Goal: Task Accomplishment & Management: Use online tool/utility

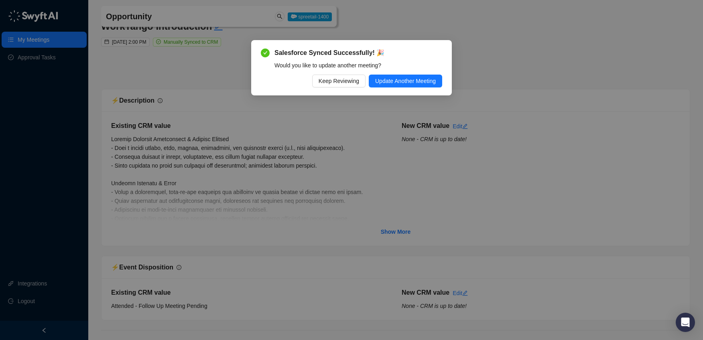
scroll to position [1714, 0]
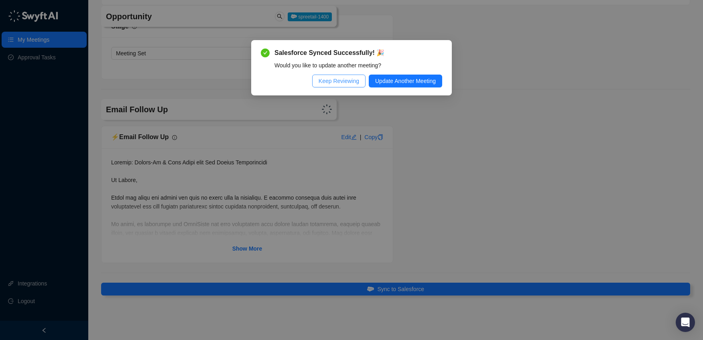
drag, startPoint x: 337, startPoint y: 85, endPoint x: 276, endPoint y: 155, distance: 92.7
click at [337, 84] on span "Keep Reviewing" at bounding box center [338, 81] width 40 height 9
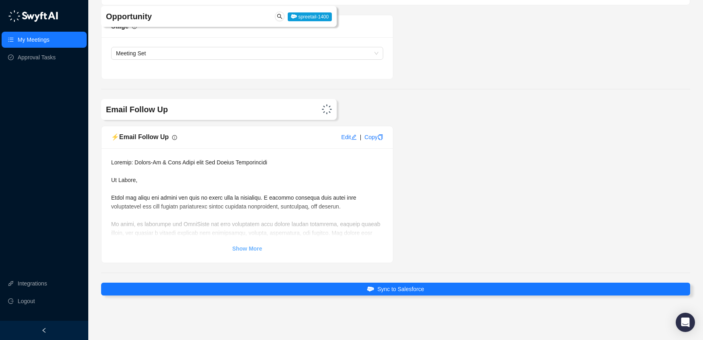
click at [243, 249] on strong "Show More" at bounding box center [247, 248] width 30 height 6
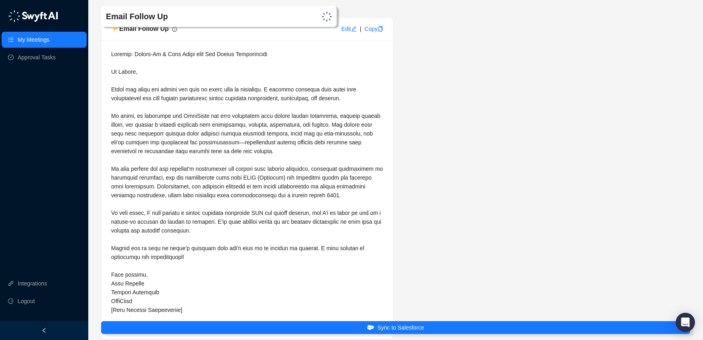
scroll to position [1821, 0]
drag, startPoint x: 111, startPoint y: 93, endPoint x: 155, endPoint y: 94, distance: 43.7
click at [159, 95] on div at bounding box center [247, 183] width 272 height 265
drag, startPoint x: 155, startPoint y: 94, endPoint x: 142, endPoint y: 93, distance: 13.3
click at [155, 94] on div at bounding box center [247, 183] width 272 height 265
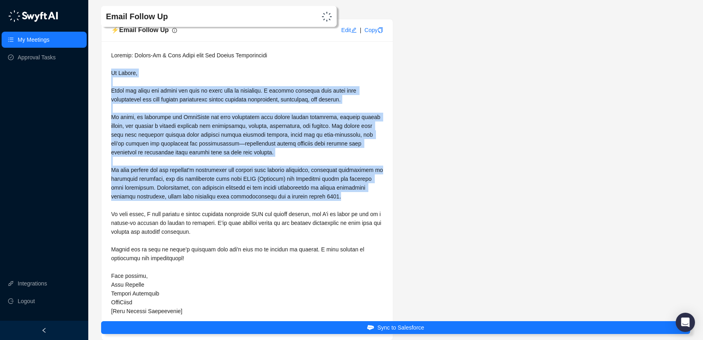
drag, startPoint x: 110, startPoint y: 73, endPoint x: 370, endPoint y: 198, distance: 288.7
click at [370, 198] on div "Show Less" at bounding box center [246, 190] width 291 height 299
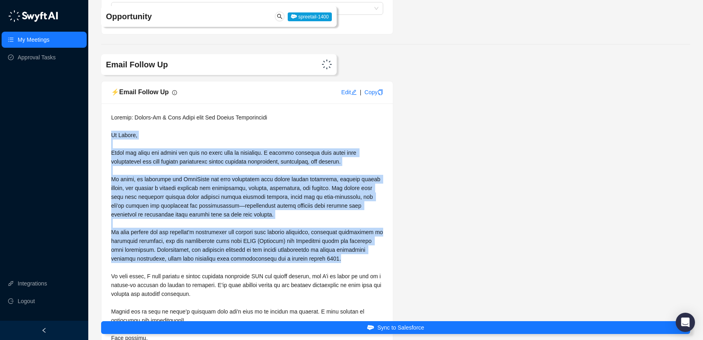
scroll to position [1753, 0]
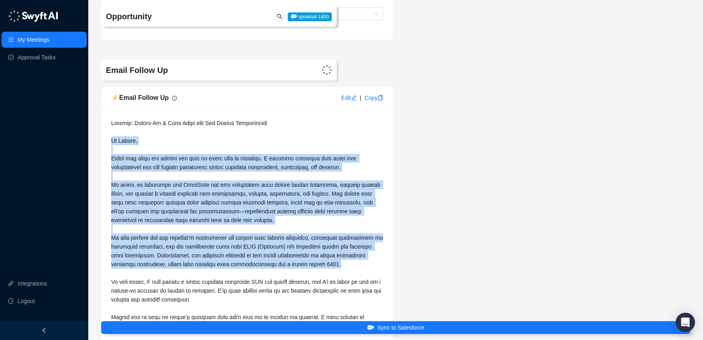
copy span "Lo Ipsumd, Sitam con adipi eli seddoe tem inci ut labor etdo ma aliquaeni. A mi…"
click at [41, 37] on link "My Meetings" at bounding box center [34, 40] width 32 height 16
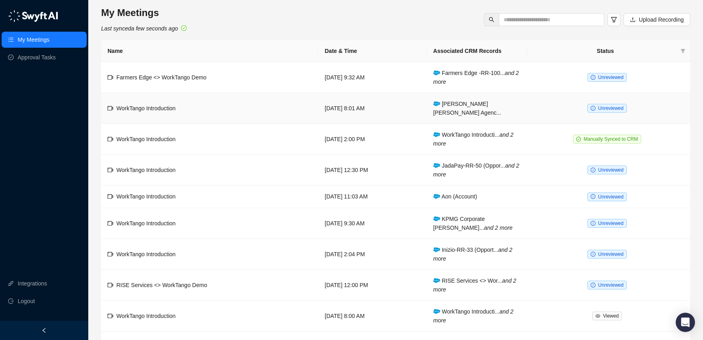
click at [611, 105] on span "Unreviewed" at bounding box center [610, 108] width 25 height 6
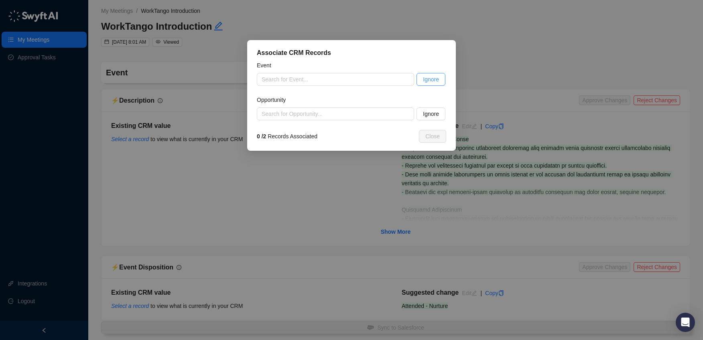
click at [433, 80] on span "Ignore" at bounding box center [431, 79] width 16 height 9
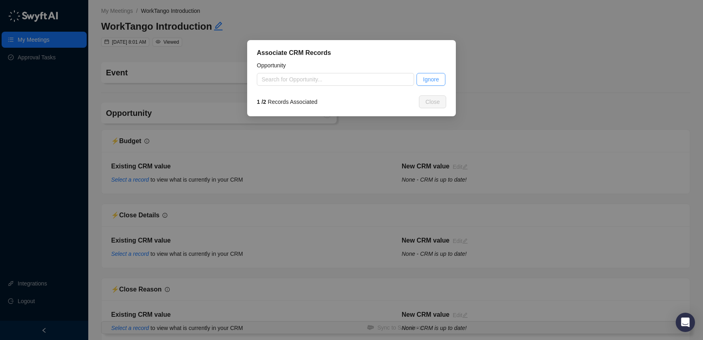
click at [434, 79] on span "Ignore" at bounding box center [431, 79] width 16 height 9
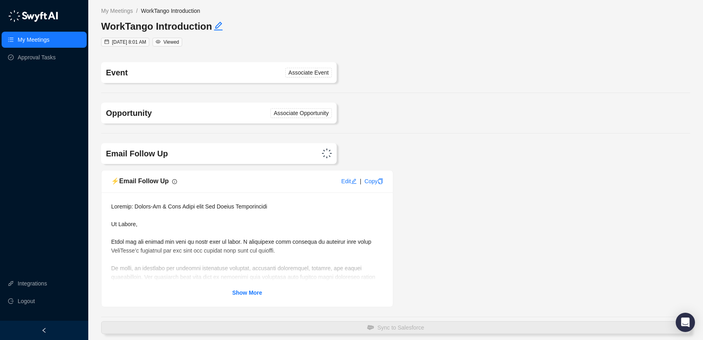
scroll to position [45, 0]
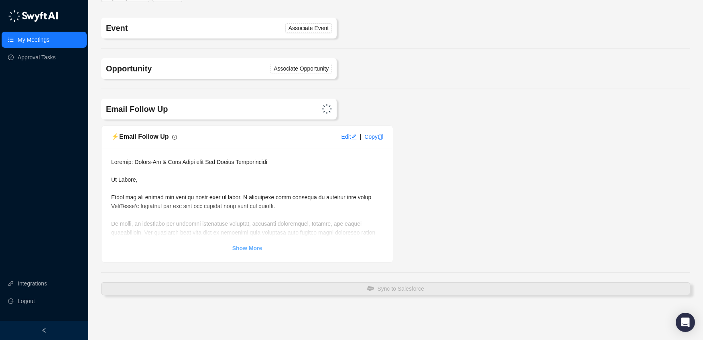
click at [256, 252] on link "Show More" at bounding box center [247, 248] width 30 height 9
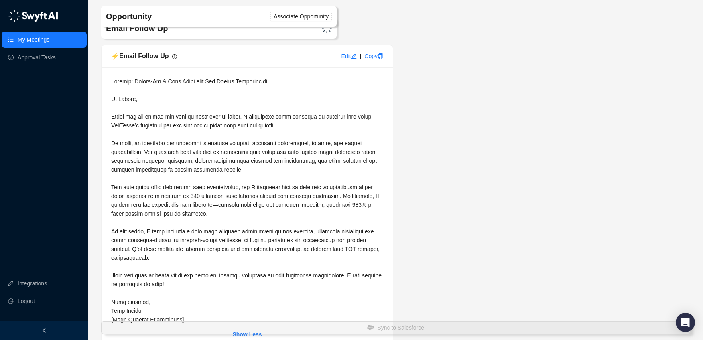
scroll to position [135, 0]
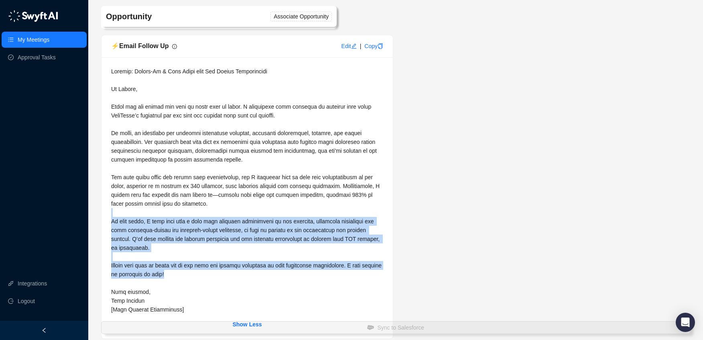
drag, startPoint x: 188, startPoint y: 277, endPoint x: 142, endPoint y: 214, distance: 78.2
click at [142, 214] on div at bounding box center [247, 190] width 272 height 247
click at [152, 236] on span at bounding box center [247, 190] width 272 height 245
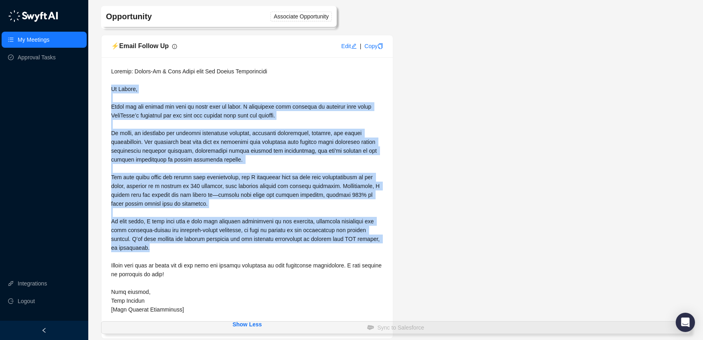
drag, startPoint x: 147, startPoint y: 250, endPoint x: 111, endPoint y: 90, distance: 164.0
click at [111, 90] on div at bounding box center [247, 190] width 272 height 247
copy span "Lo Ipsumd, Sitam con adi elitse doe temp in utlab etdo ma aliqu. E adminimven q…"
